Goal: Task Accomplishment & Management: Use online tool/utility

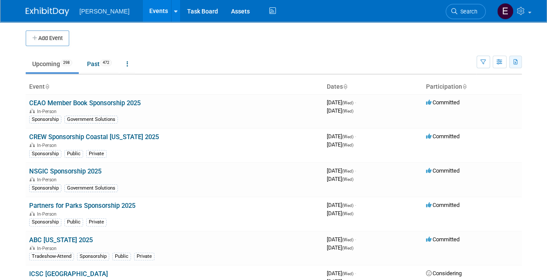
click at [516, 60] on icon "button" at bounding box center [515, 63] width 5 height 6
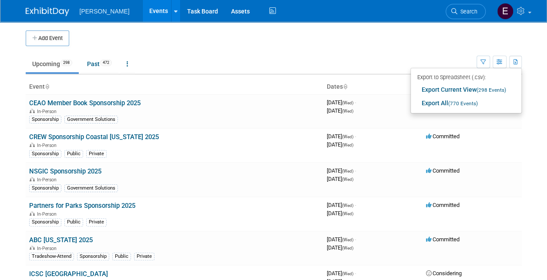
click at [458, 39] on td at bounding box center [283, 38] width 428 height 16
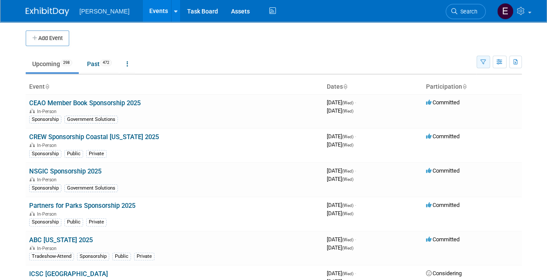
click at [487, 60] on button "button" at bounding box center [482, 62] width 13 height 13
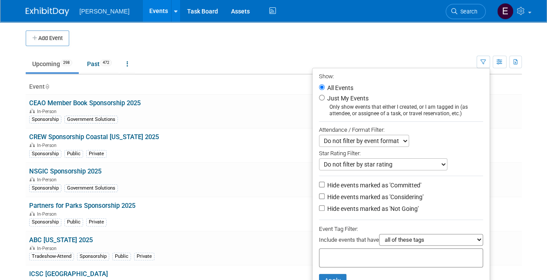
drag, startPoint x: 407, startPoint y: 239, endPoint x: 407, endPoint y: 243, distance: 4.4
click at [407, 239] on select "all of these tags any one of these tags only and exactly these specific tags" at bounding box center [431, 240] width 104 height 12
click at [379, 234] on select "all of these tags any one of these tags only and exactly these specific tags" at bounding box center [431, 240] width 104 height 12
click at [394, 245] on div "Include events that have all of these tags any one of these tags only and exact…" at bounding box center [401, 241] width 164 height 14
drag, startPoint x: 386, startPoint y: 238, endPoint x: 386, endPoint y: 243, distance: 4.8
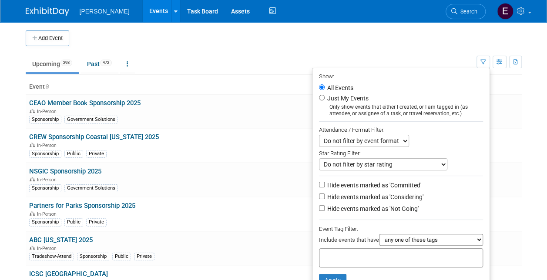
click at [386, 238] on select "all of these tags any one of these tags only and exactly these specific tags" at bounding box center [431, 240] width 104 height 12
select select "only"
click at [379, 234] on select "all of these tags any one of these tags only and exactly these specific tags" at bounding box center [431, 240] width 104 height 12
click at [368, 260] on div at bounding box center [401, 257] width 164 height 19
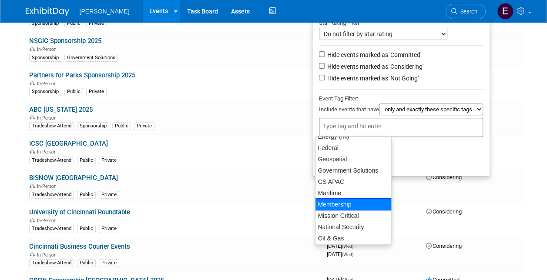
scroll to position [130, 0]
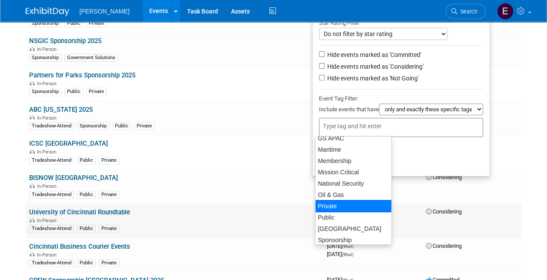
click at [340, 205] on div "Private" at bounding box center [353, 206] width 77 height 12
type input "Private"
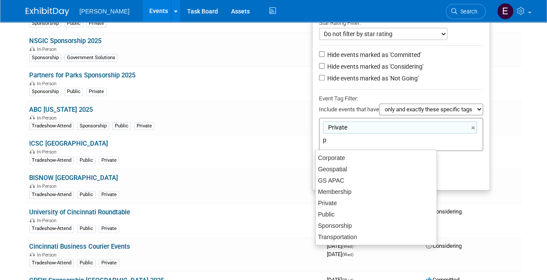
scroll to position [0, 0]
type input "pub"
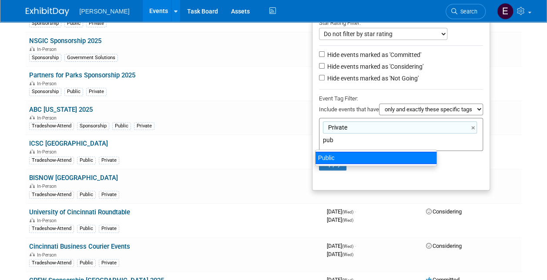
click at [352, 153] on div "Public" at bounding box center [376, 158] width 122 height 12
type input "Private, Public"
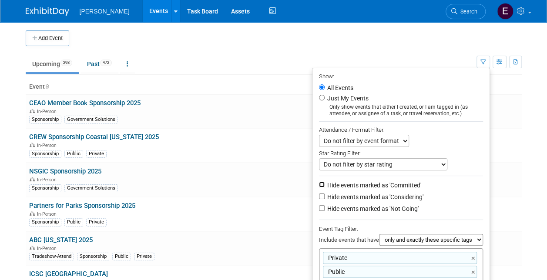
click at [319, 184] on input "Hide events marked as 'Committed'" at bounding box center [322, 185] width 6 height 6
checkbox input "true"
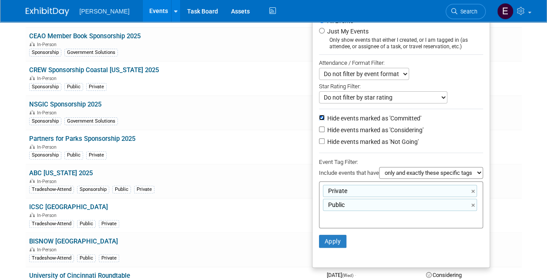
scroll to position [130, 0]
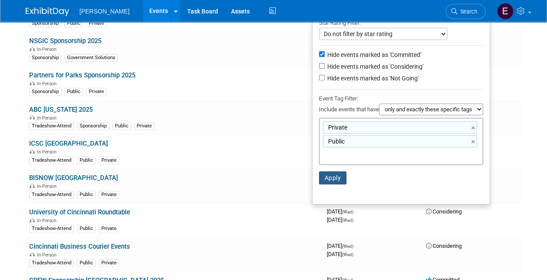
click at [334, 175] on button "Apply" at bounding box center [333, 177] width 28 height 13
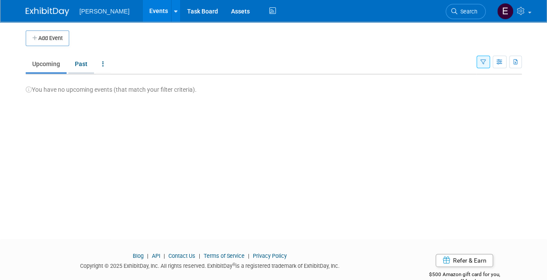
click at [83, 58] on link "Past" at bounding box center [81, 64] width 26 height 17
click at [53, 67] on link "Upcoming" at bounding box center [46, 64] width 41 height 17
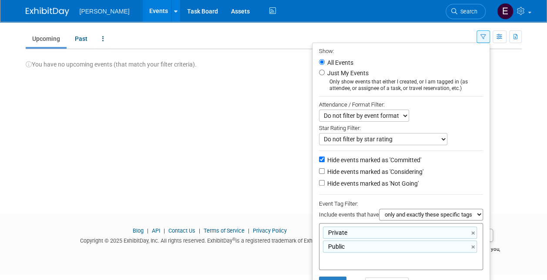
scroll to position [53, 0]
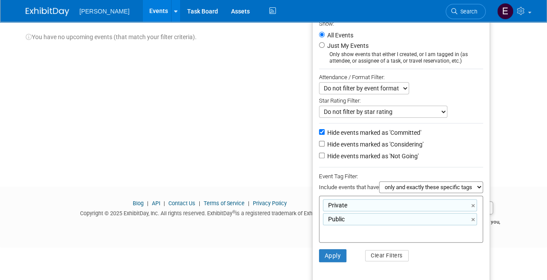
click at [420, 186] on select "all of these tags any one of these tags only and exactly these specific tags" at bounding box center [431, 187] width 104 height 12
select select "any"
click at [379, 181] on select "all of these tags any one of these tags only and exactly these specific tags" at bounding box center [431, 187] width 104 height 12
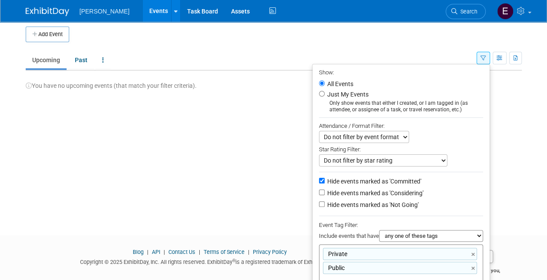
scroll to position [0, 0]
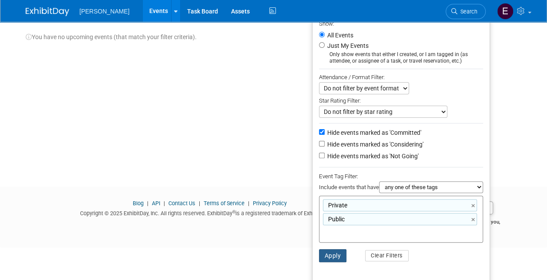
click at [335, 252] on button "Apply" at bounding box center [333, 255] width 28 height 13
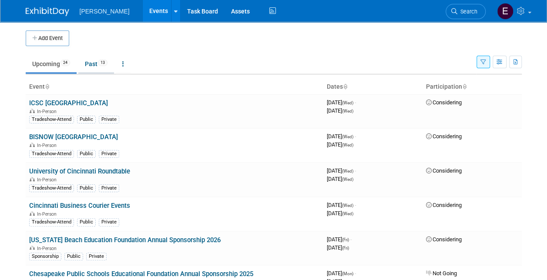
click at [90, 67] on link "Past 13" at bounding box center [96, 64] width 36 height 17
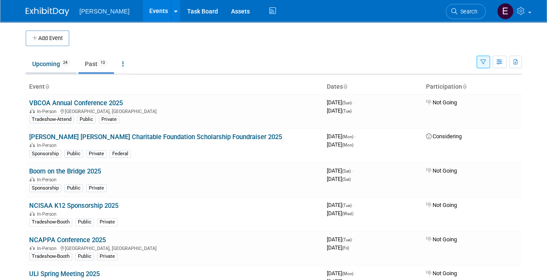
click at [58, 61] on link "Upcoming 24" at bounding box center [51, 64] width 51 height 17
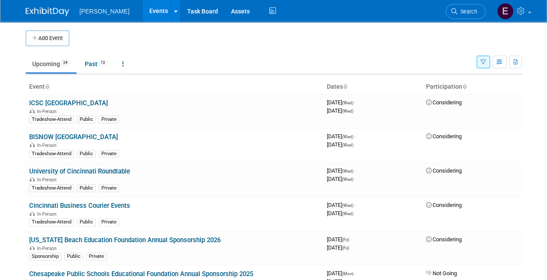
click at [480, 60] on button "button" at bounding box center [482, 62] width 13 height 13
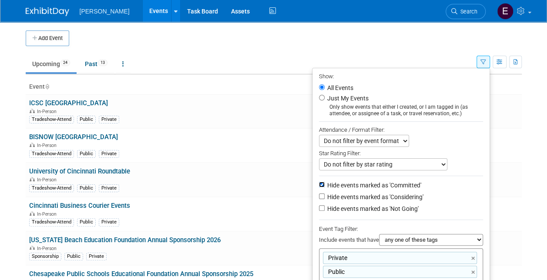
click at [319, 183] on input "Hide events marked as 'Committed'" at bounding box center [322, 185] width 6 height 6
checkbox input "false"
click at [319, 195] on input "Hide events marked as 'Considering'" at bounding box center [322, 196] width 6 height 6
checkbox input "true"
click at [319, 207] on input "Hide events marked as 'Not Going'" at bounding box center [322, 208] width 6 height 6
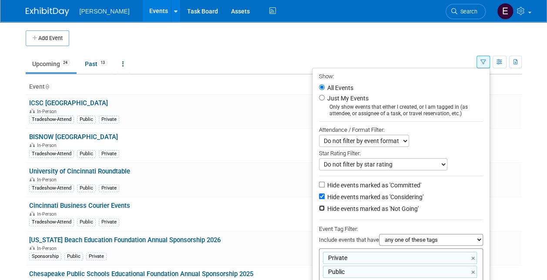
checkbox input "true"
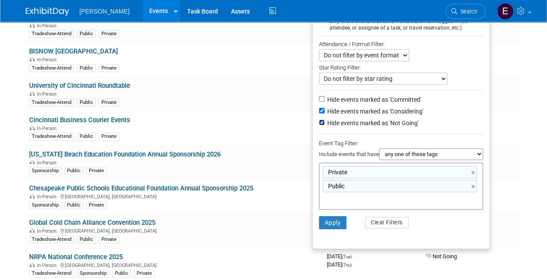
scroll to position [87, 0]
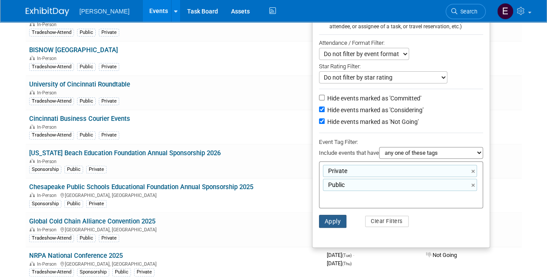
click at [336, 218] on button "Apply" at bounding box center [333, 221] width 28 height 13
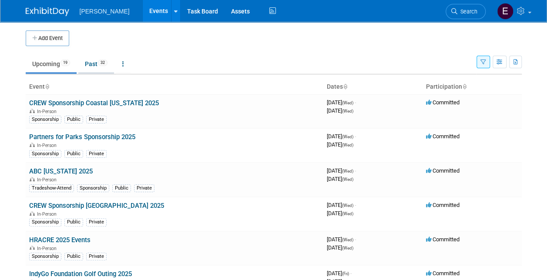
click at [90, 62] on link "Past 32" at bounding box center [96, 64] width 36 height 17
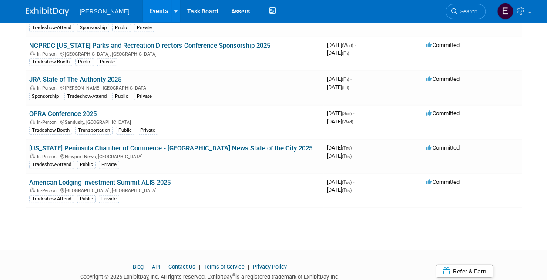
scroll to position [1003, 0]
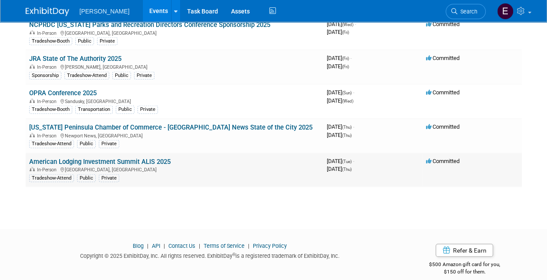
click at [158, 158] on link "American Lodging Investment Summit ALIS 2025" at bounding box center [99, 162] width 141 height 8
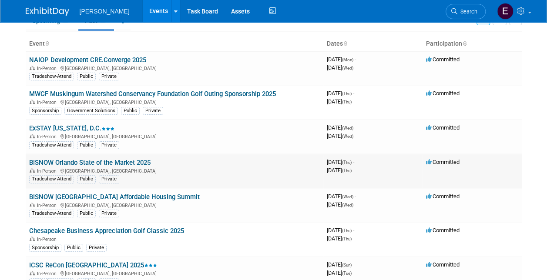
scroll to position [0, 0]
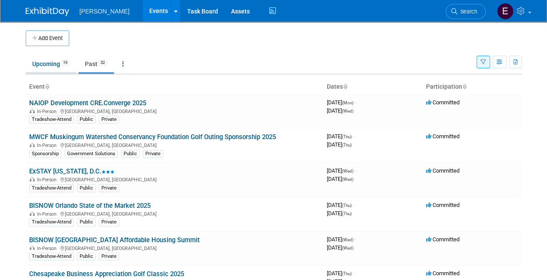
click at [58, 62] on link "Upcoming 19" at bounding box center [51, 64] width 51 height 17
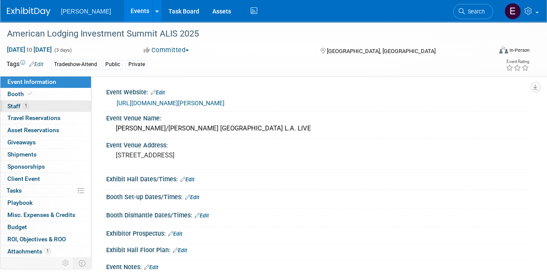
click at [37, 110] on link "1 Staff 1" at bounding box center [45, 106] width 90 height 12
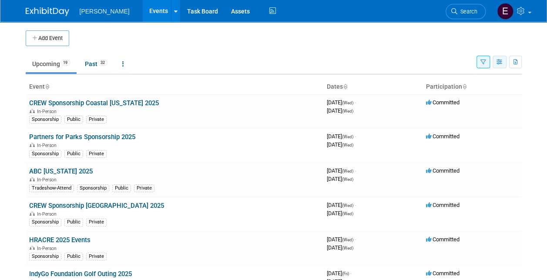
click at [500, 61] on icon "button" at bounding box center [499, 63] width 7 height 6
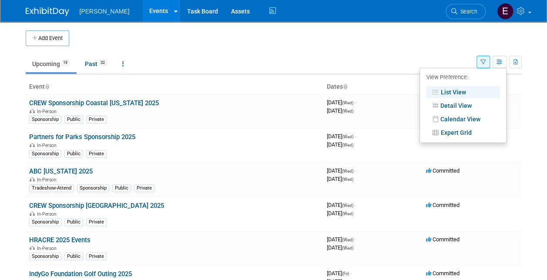
click at [537, 77] on body "Woolpert Events Add Event Bulk Upload Events Shareable Event Boards Recently Vi…" at bounding box center [273, 140] width 547 height 280
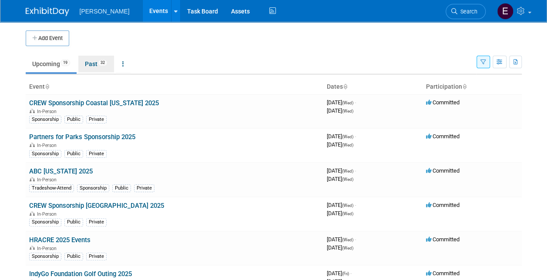
click at [97, 66] on link "Past 32" at bounding box center [96, 64] width 36 height 17
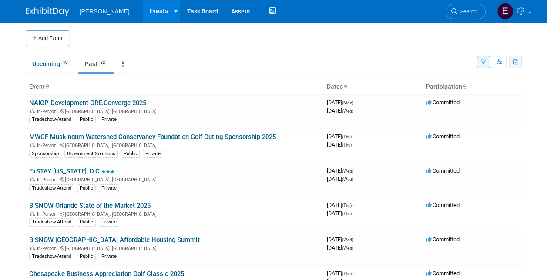
click at [515, 61] on icon "button" at bounding box center [515, 63] width 5 height 6
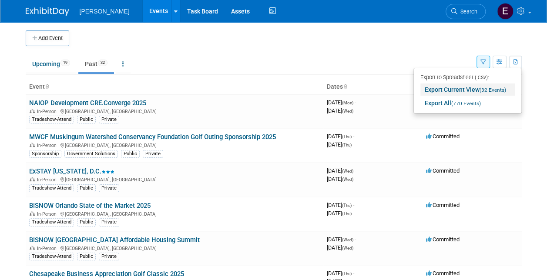
click at [468, 88] on link "Export Current View (32 Events)" at bounding box center [467, 89] width 94 height 12
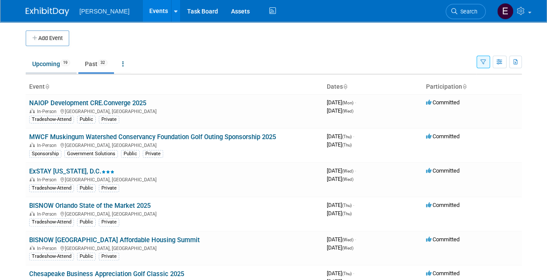
click at [59, 61] on link "Upcoming 19" at bounding box center [51, 64] width 51 height 17
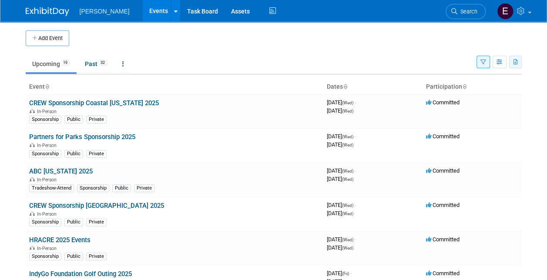
click at [516, 61] on icon "button" at bounding box center [515, 63] width 5 height 6
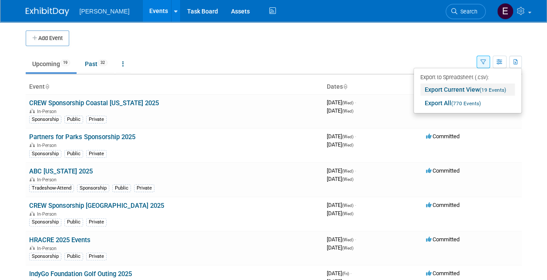
click at [459, 92] on link "Export Current View (19 Events)" at bounding box center [467, 89] width 94 height 12
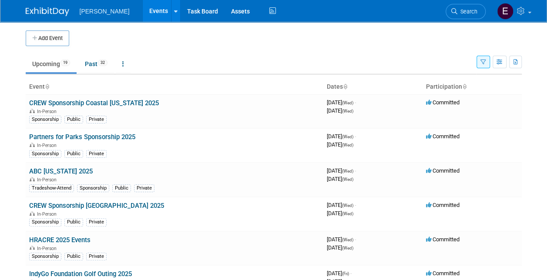
click at [294, 53] on td "Upcoming 19 Past 32 All Events 51 Past and Upcoming Grouped Annually Events gro…" at bounding box center [251, 60] width 450 height 28
